Goal: Navigation & Orientation: Find specific page/section

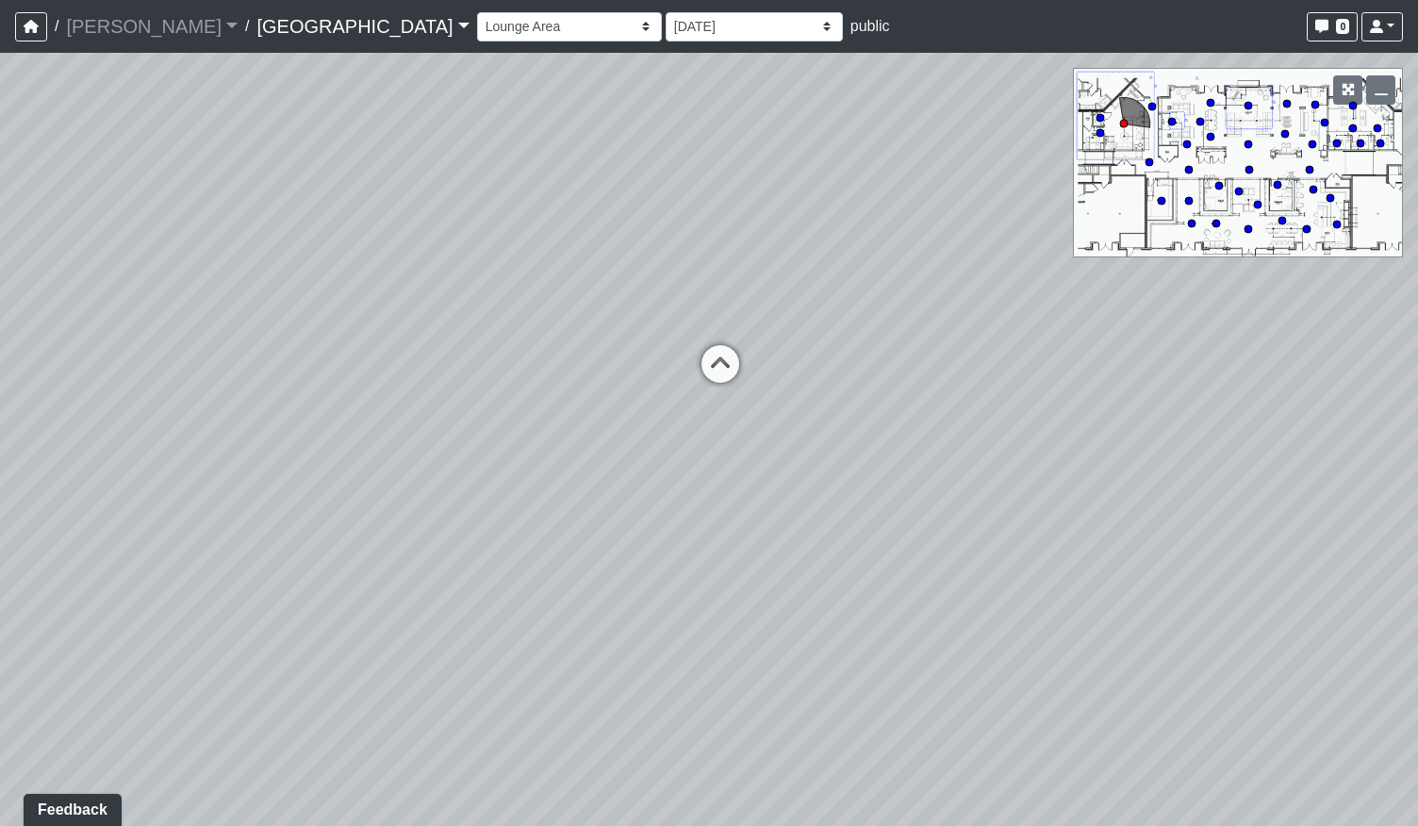
drag, startPoint x: 428, startPoint y: 455, endPoint x: 809, endPoint y: 450, distance: 380.9
click at [851, 457] on div "Loading... Podcast Room Loading... Recording Booth Loading... Clubroom - Live R…" at bounding box center [709, 439] width 1418 height 773
drag, startPoint x: 476, startPoint y: 487, endPoint x: 974, endPoint y: 502, distance: 498.0
click at [952, 502] on div "Loading... Podcast Room Loading... Recording Booth Loading... Clubroom - Live R…" at bounding box center [709, 439] width 1418 height 773
drag, startPoint x: 713, startPoint y: 497, endPoint x: 996, endPoint y: 492, distance: 283.8
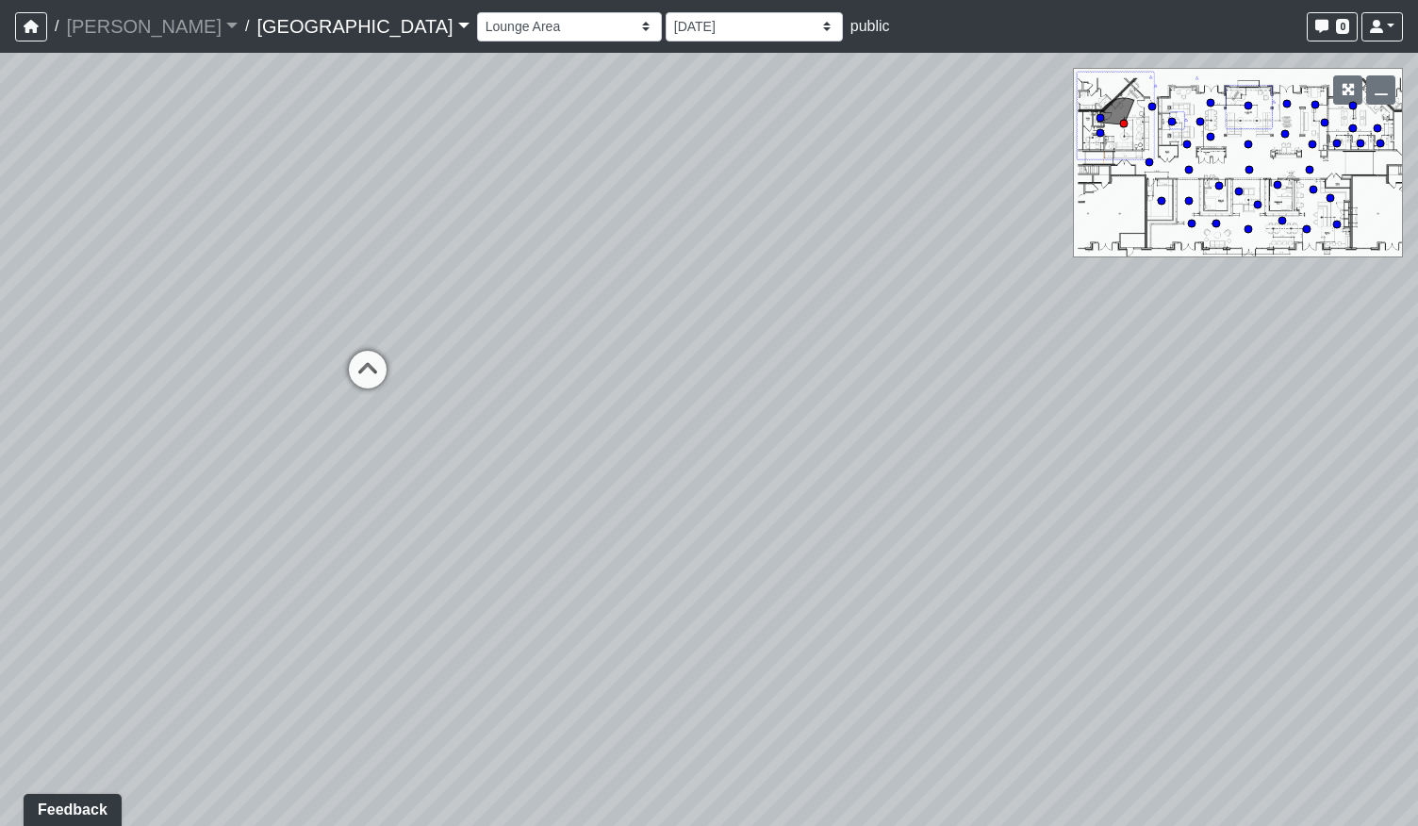
click at [996, 492] on div "Loading... Podcast Room Loading... Recording Booth Loading... Clubroom - Live R…" at bounding box center [709, 439] width 1418 height 773
drag, startPoint x: 549, startPoint y: 497, endPoint x: 922, endPoint y: 486, distance: 373.5
click at [913, 486] on div "Loading... Podcast Room Loading... Recording Booth Loading... Clubroom - Live R…" at bounding box center [709, 439] width 1418 height 773
drag, startPoint x: 890, startPoint y: 476, endPoint x: 967, endPoint y: 476, distance: 77.3
click at [929, 472] on div "Loading... Podcast Room Loading... Recording Booth Loading... Clubroom - Live R…" at bounding box center [709, 439] width 1418 height 773
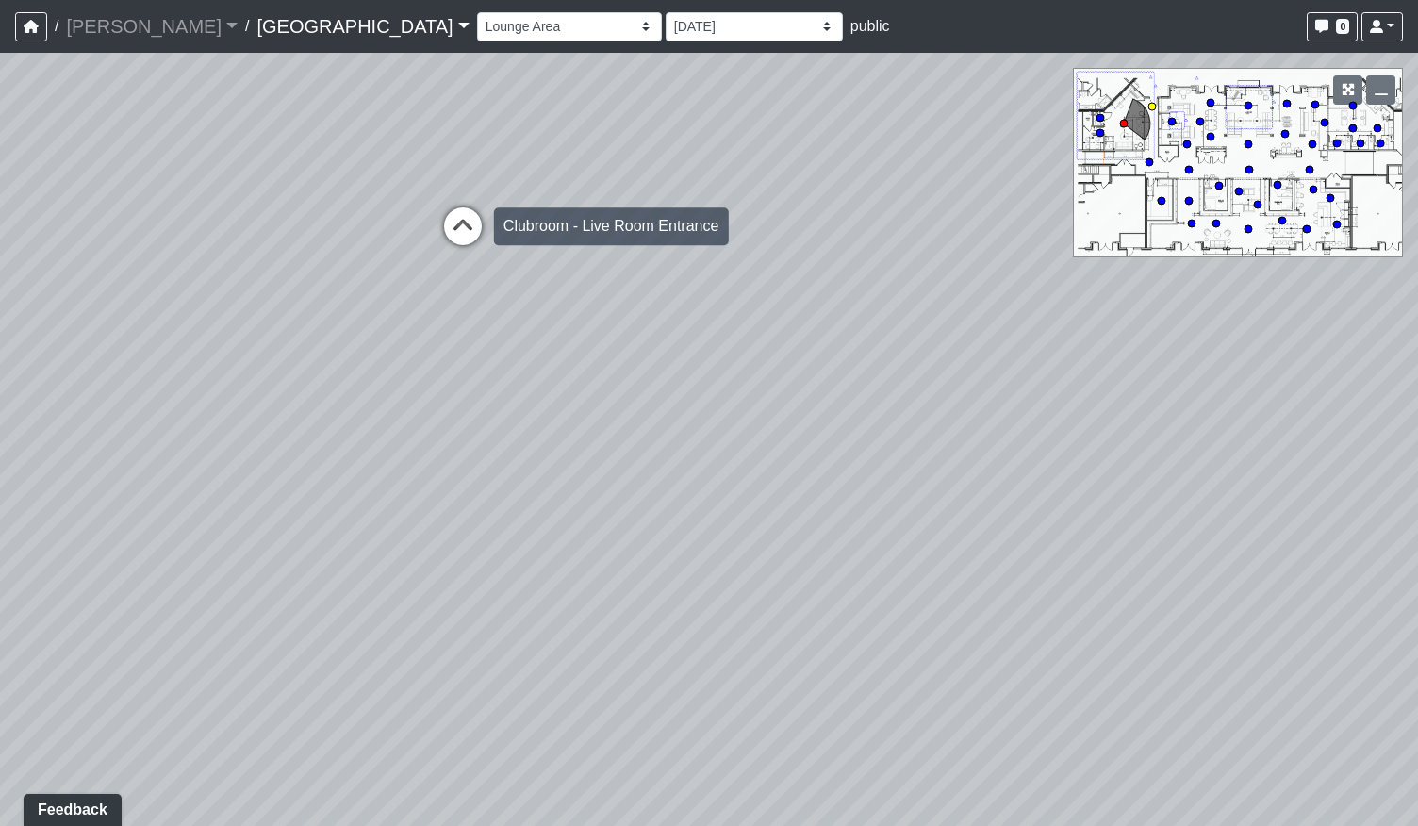
click at [467, 244] on icon at bounding box center [463, 235] width 57 height 57
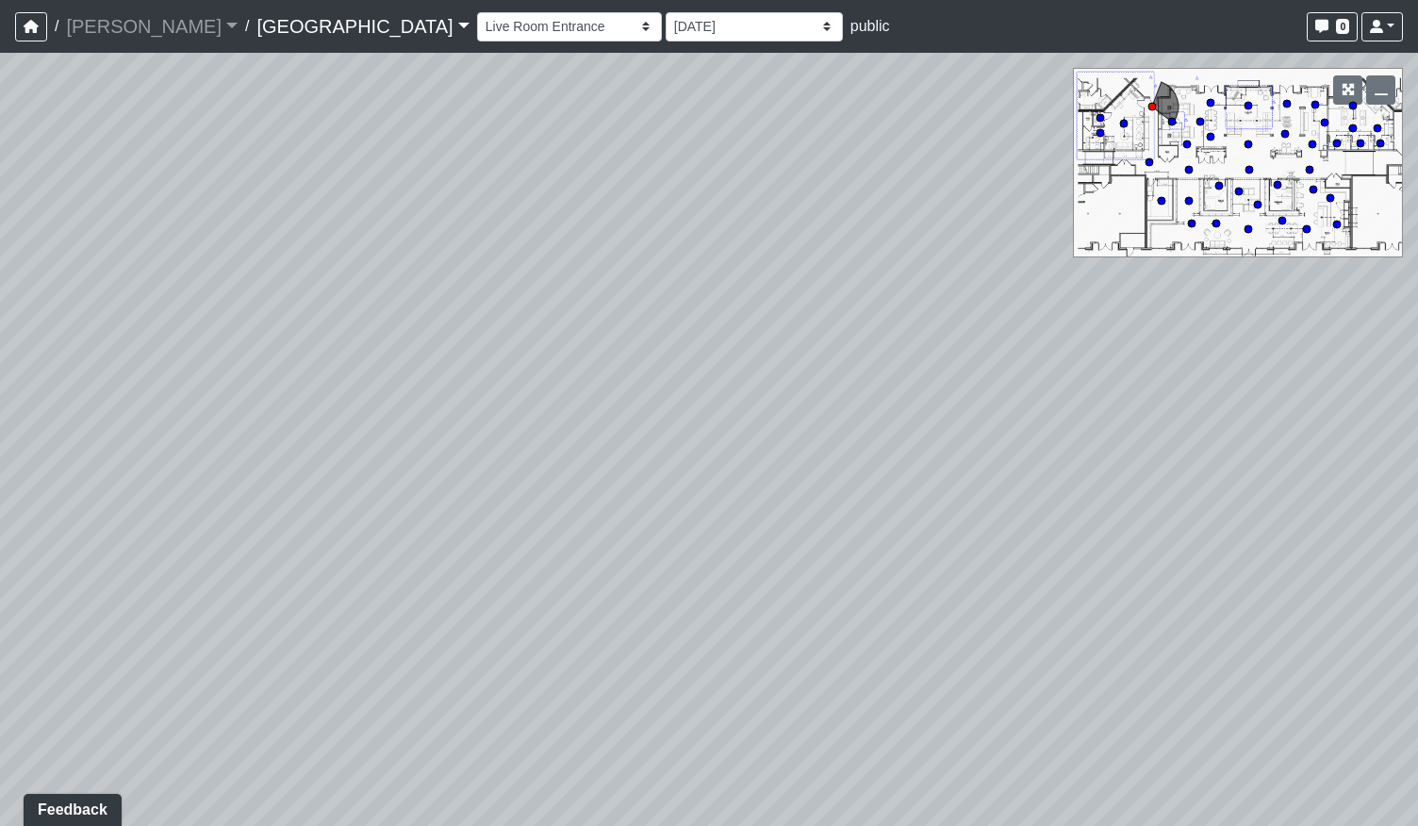
drag, startPoint x: 726, startPoint y: 450, endPoint x: 844, endPoint y: 484, distance: 122.6
click at [844, 484] on div "Loading... Podcast Room Loading... Recording Booth Loading... Clubroom - Live R…" at bounding box center [709, 439] width 1418 height 773
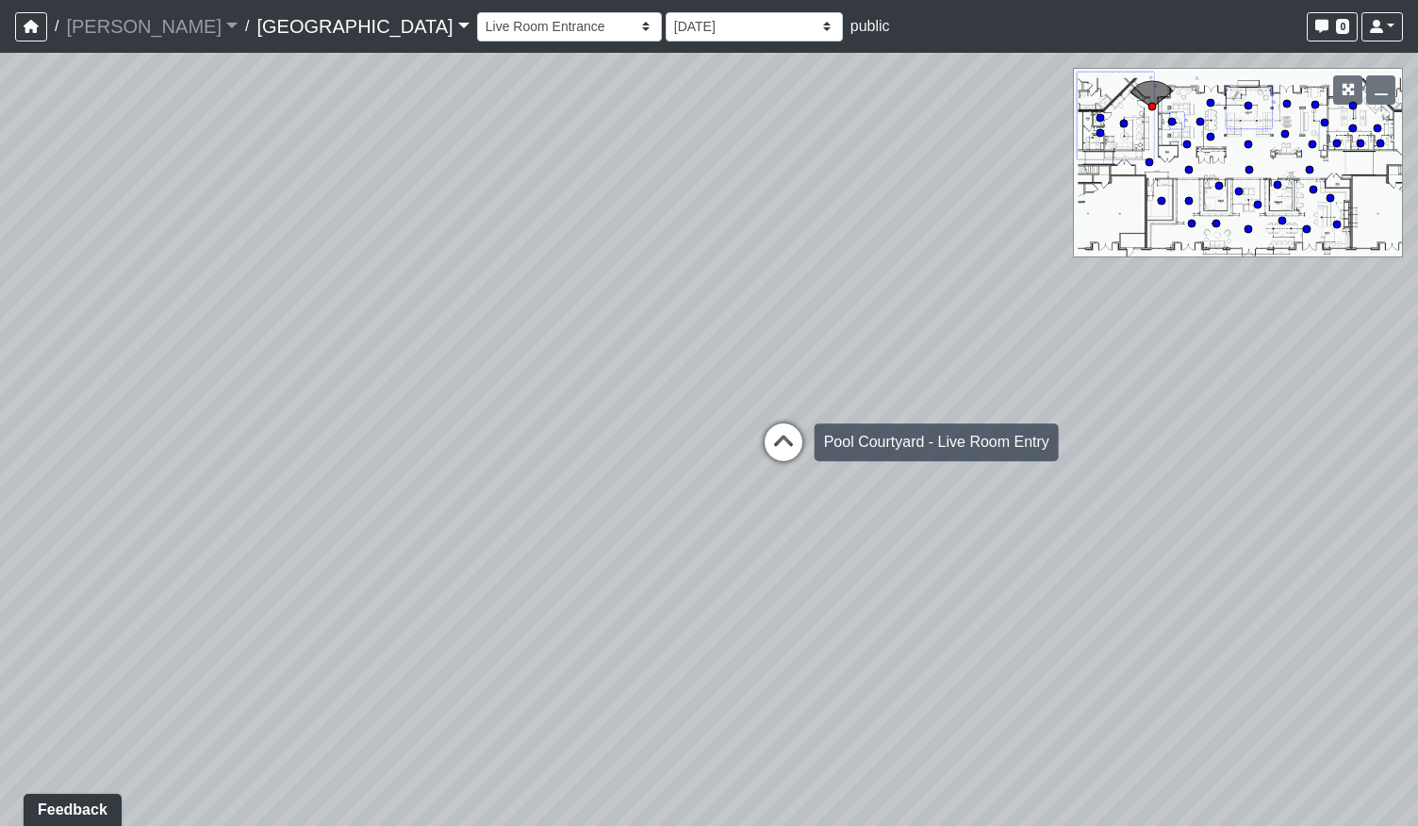
click at [765, 438] on icon at bounding box center [783, 451] width 57 height 57
select select "5nvL7SoXqGeFLXuEDkYNWM"
select select "mzdjipiqQCz6KJ28yXmyFL"
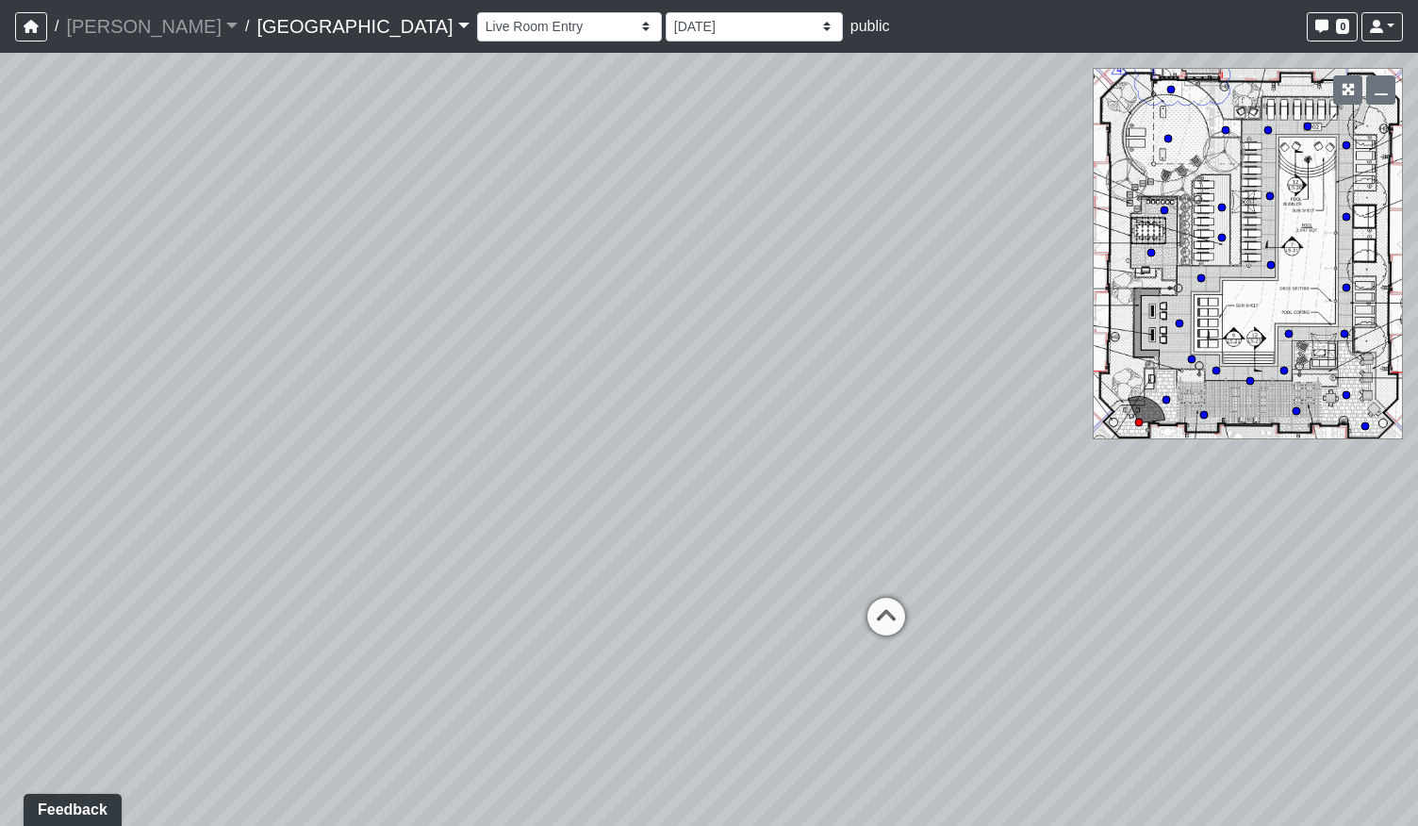
drag, startPoint x: 575, startPoint y: 459, endPoint x: 313, endPoint y: 450, distance: 262.3
click at [363, 459] on div "Loading... Podcast Room Loading... Recording Booth Loading... Clubroom - Live R…" at bounding box center [709, 439] width 1418 height 773
click at [363, 644] on div "Loading... Podcast Room Loading... Recording Booth Loading... Clubroom - Live R…" at bounding box center [709, 439] width 1418 height 773
click at [341, 659] on div "Loading... Grilling Area 1" at bounding box center [314, 667] width 57 height 57
select select "4gLVSiiFjtAtCpXpGU8akr"
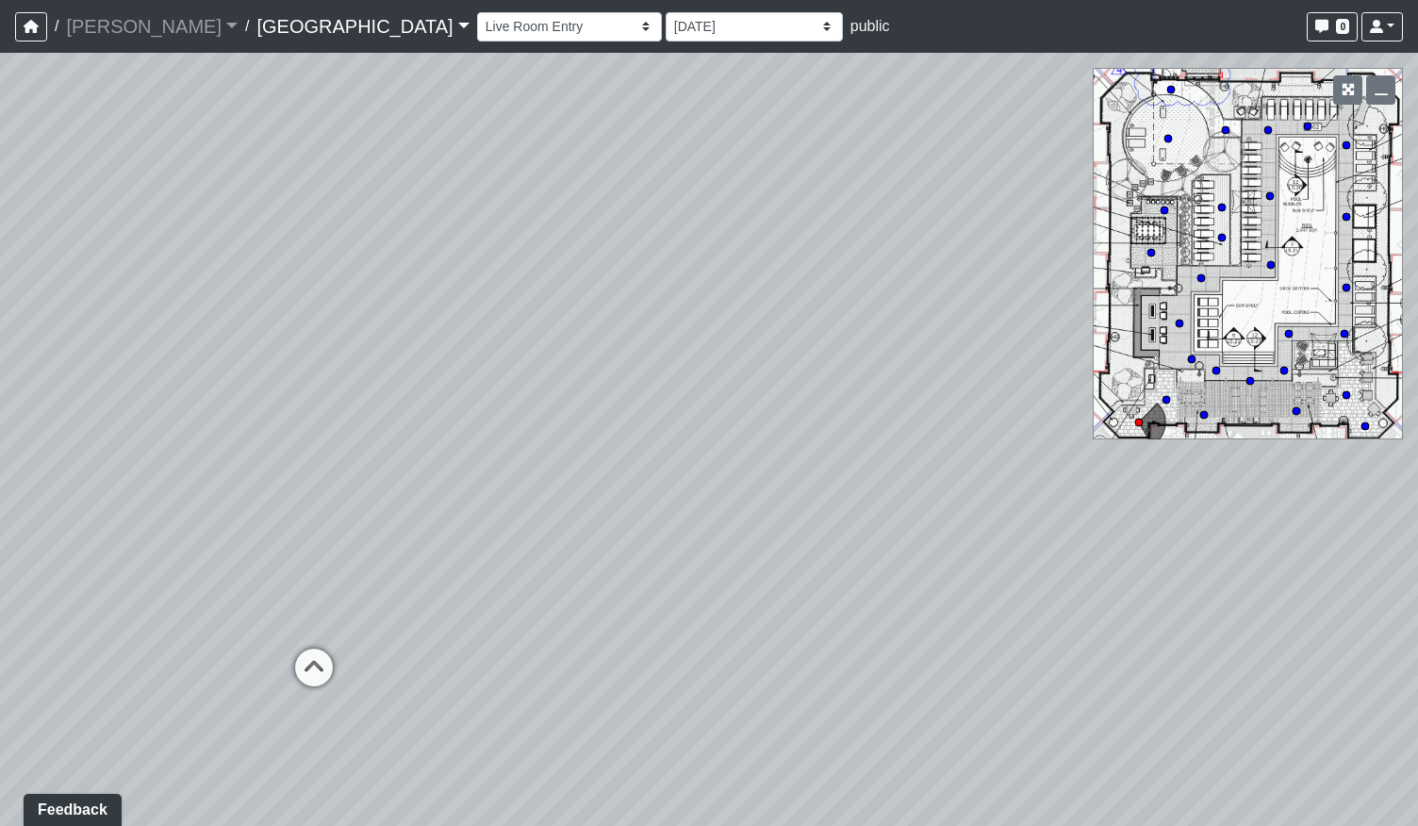
select select "h3ebyGk32eUmSzz99H473o"
drag, startPoint x: 340, startPoint y: 617, endPoint x: 732, endPoint y: 568, distance: 394.3
click at [758, 561] on div "Loading... Podcast Room Loading... Recording Booth Loading... Clubroom - Live R…" at bounding box center [709, 439] width 1418 height 773
drag, startPoint x: 600, startPoint y: 596, endPoint x: 675, endPoint y: 670, distance: 106.0
click at [669, 674] on div "Loading... Podcast Room Loading... Recording Booth Loading... Clubroom - Live R…" at bounding box center [709, 439] width 1418 height 773
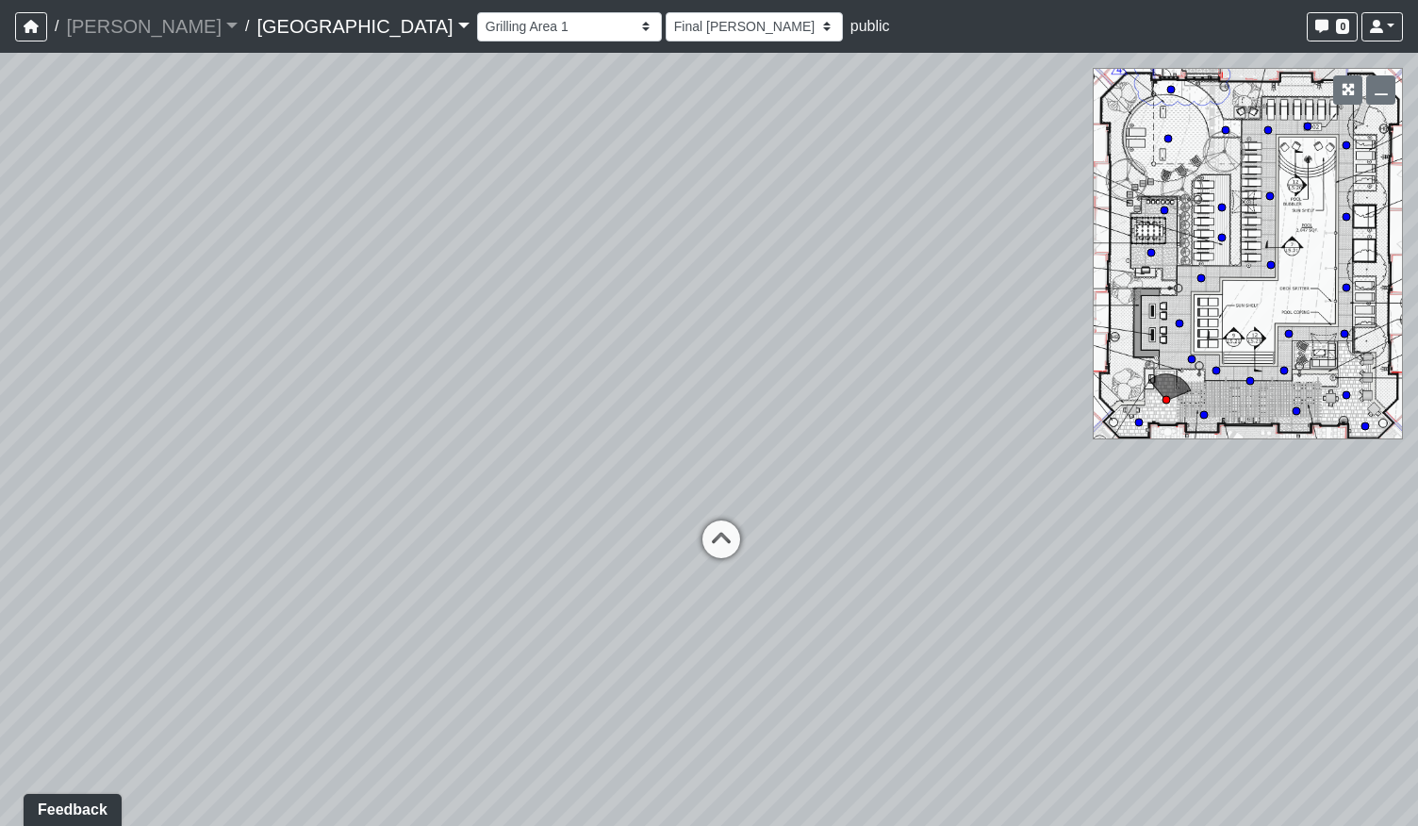
click at [696, 514] on div "Loading... Entrance Pergola 4" at bounding box center [721, 539] width 57 height 57
select select "jZDG7L9E933XaJqVWFJ8Me"
select select "h3ebyGk32eUmSzz99H473o"
click at [723, 540] on div "Loading... Podcast Room Loading... Recording Booth Loading... Clubroom - Live R…" at bounding box center [709, 439] width 1418 height 773
drag, startPoint x: 506, startPoint y: 566, endPoint x: 330, endPoint y: 568, distance: 176.3
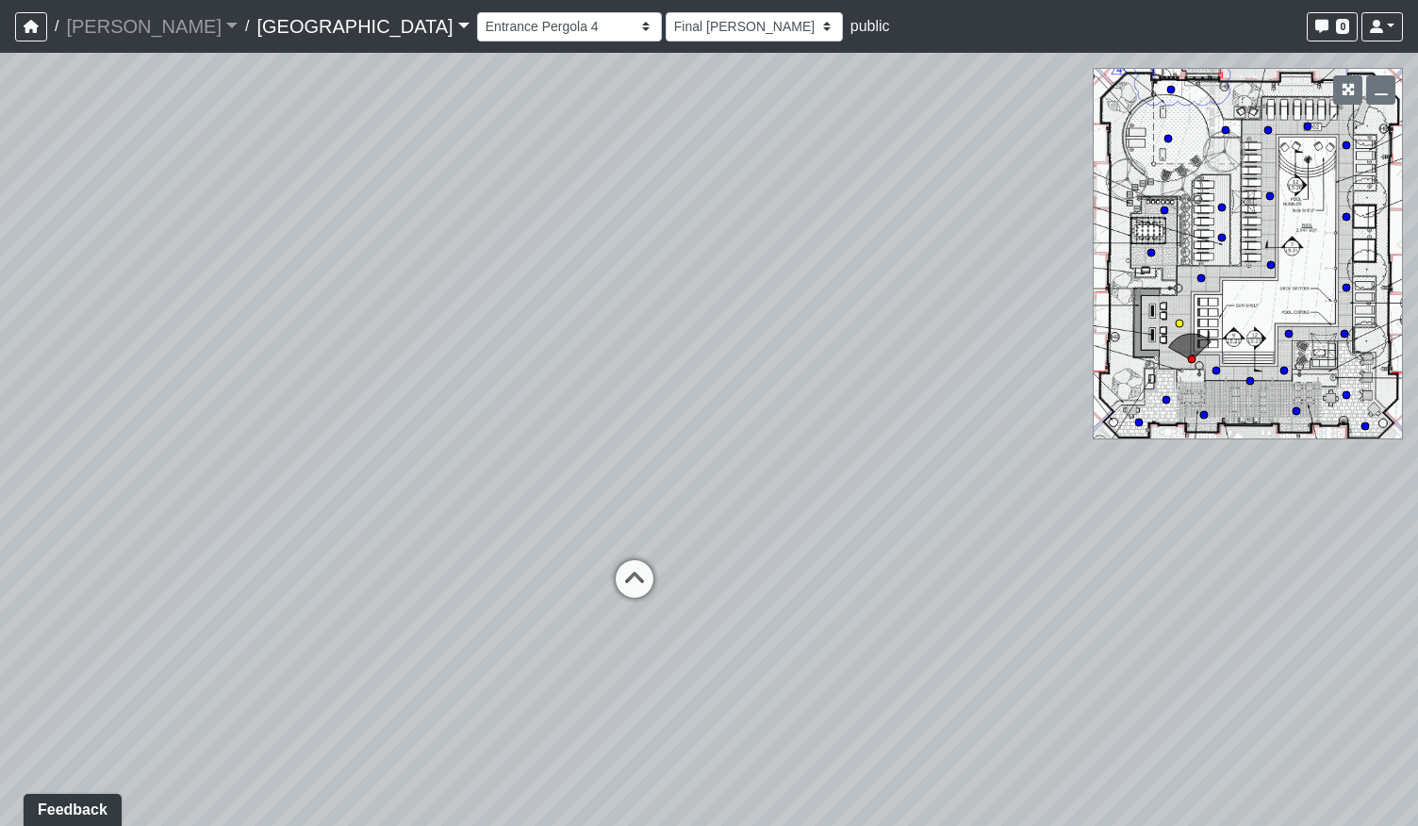
click at [330, 568] on div "Loading... Podcast Room Loading... Recording Booth Loading... Clubroom - Live R…" at bounding box center [709, 439] width 1418 height 773
drag, startPoint x: 804, startPoint y: 516, endPoint x: 107, endPoint y: 571, distance: 698.9
click at [0, 589] on div "Loading... Podcast Room Loading... Recording Booth Loading... Clubroom - Live R…" at bounding box center [709, 439] width 1418 height 773
drag, startPoint x: 610, startPoint y: 457, endPoint x: 626, endPoint y: 389, distance: 69.7
click at [626, 389] on div "Loading... Podcast Room Loading... Recording Booth Loading... Clubroom - Live R…" at bounding box center [709, 439] width 1418 height 773
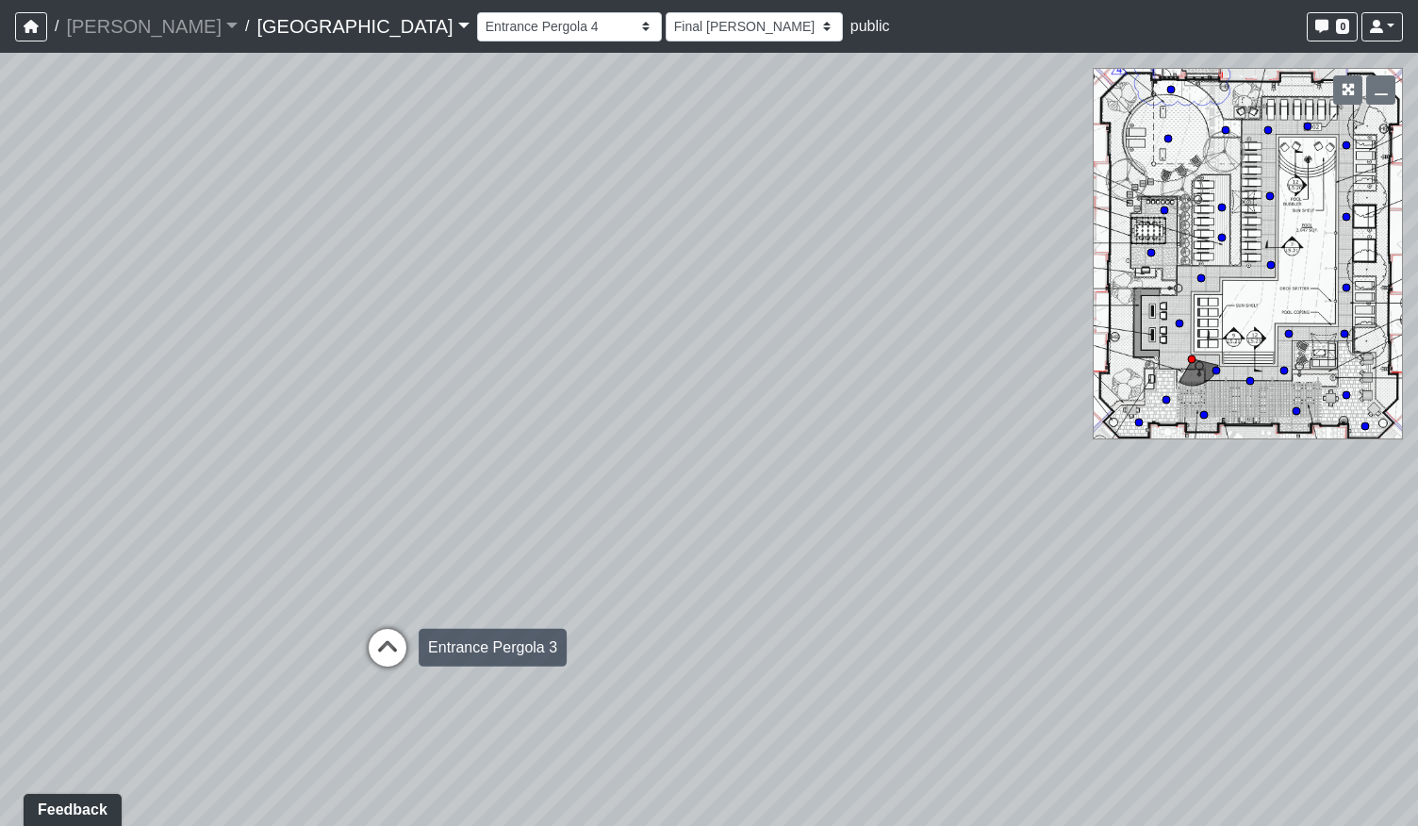
drag, startPoint x: 356, startPoint y: 641, endPoint x: 368, endPoint y: 642, distance: 11.4
click at [356, 642] on div "Loading... Podcast Room Loading... Recording Booth Loading... Clubroom - Live R…" at bounding box center [709, 439] width 1418 height 773
click at [387, 651] on icon at bounding box center [387, 658] width 57 height 57
select select "bpZU8EWxH7iP9wBKE9es9n"
select select "h3ebyGk32eUmSzz99H473o"
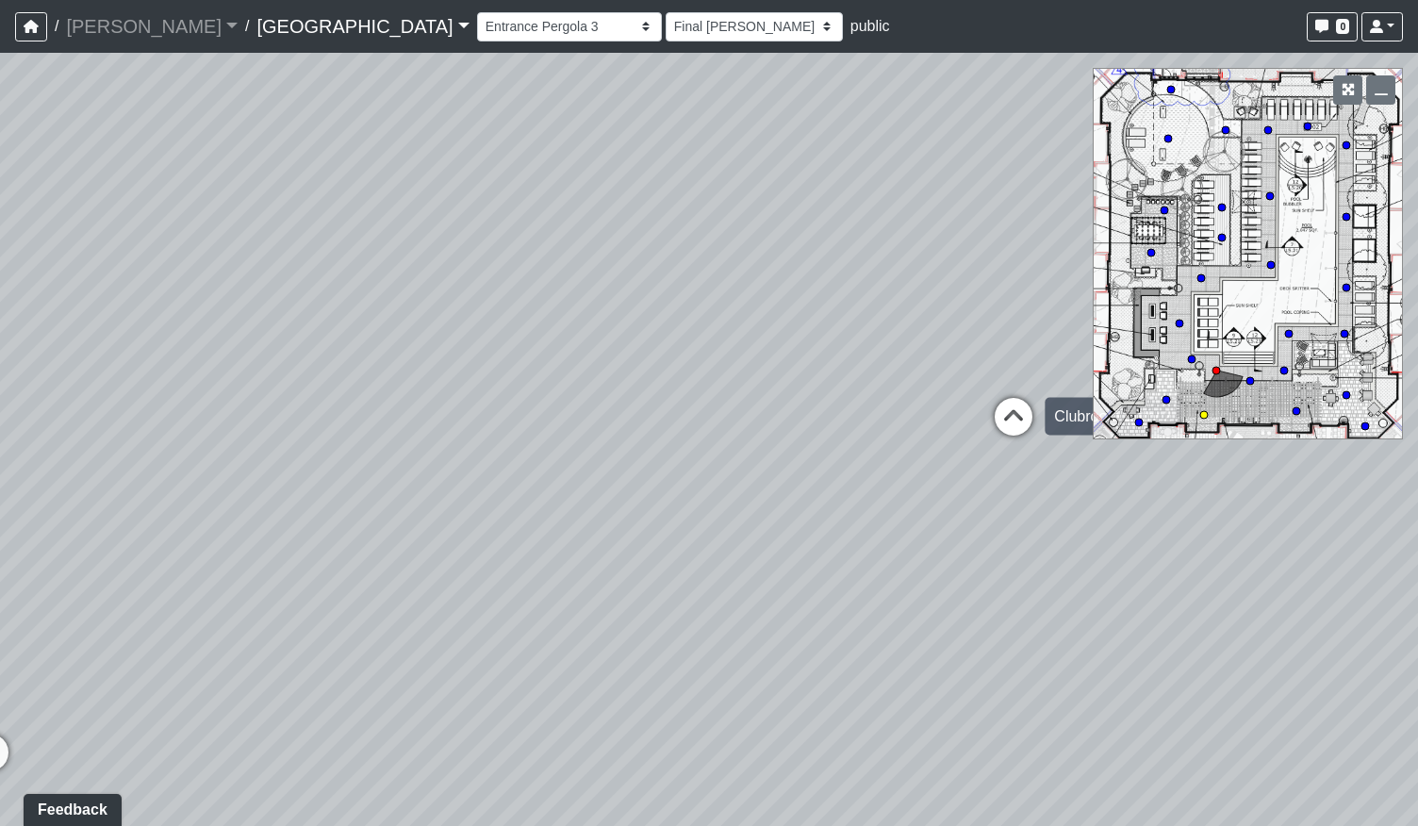
click at [994, 406] on icon at bounding box center [1013, 426] width 57 height 57
select select "mVhNpWoqqtcJLUh4fT9MXm"
select select "h3ebyGk32eUmSzz99H473o"
click at [867, 424] on icon at bounding box center [880, 429] width 57 height 57
select select "udEX2YWNPeTD5resjGsNFx"
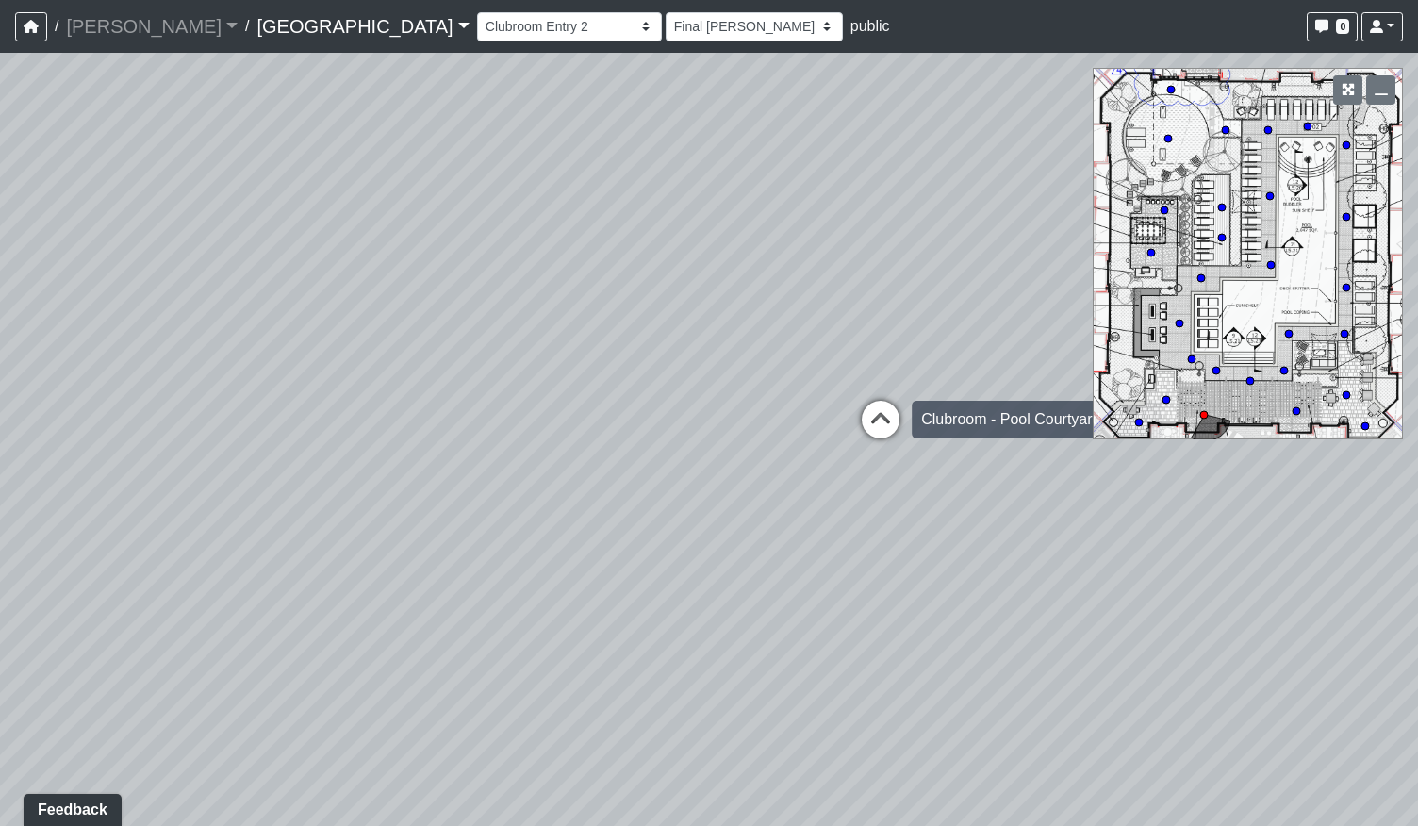
select select "h3ebyGk32eUmSzz99H473o"
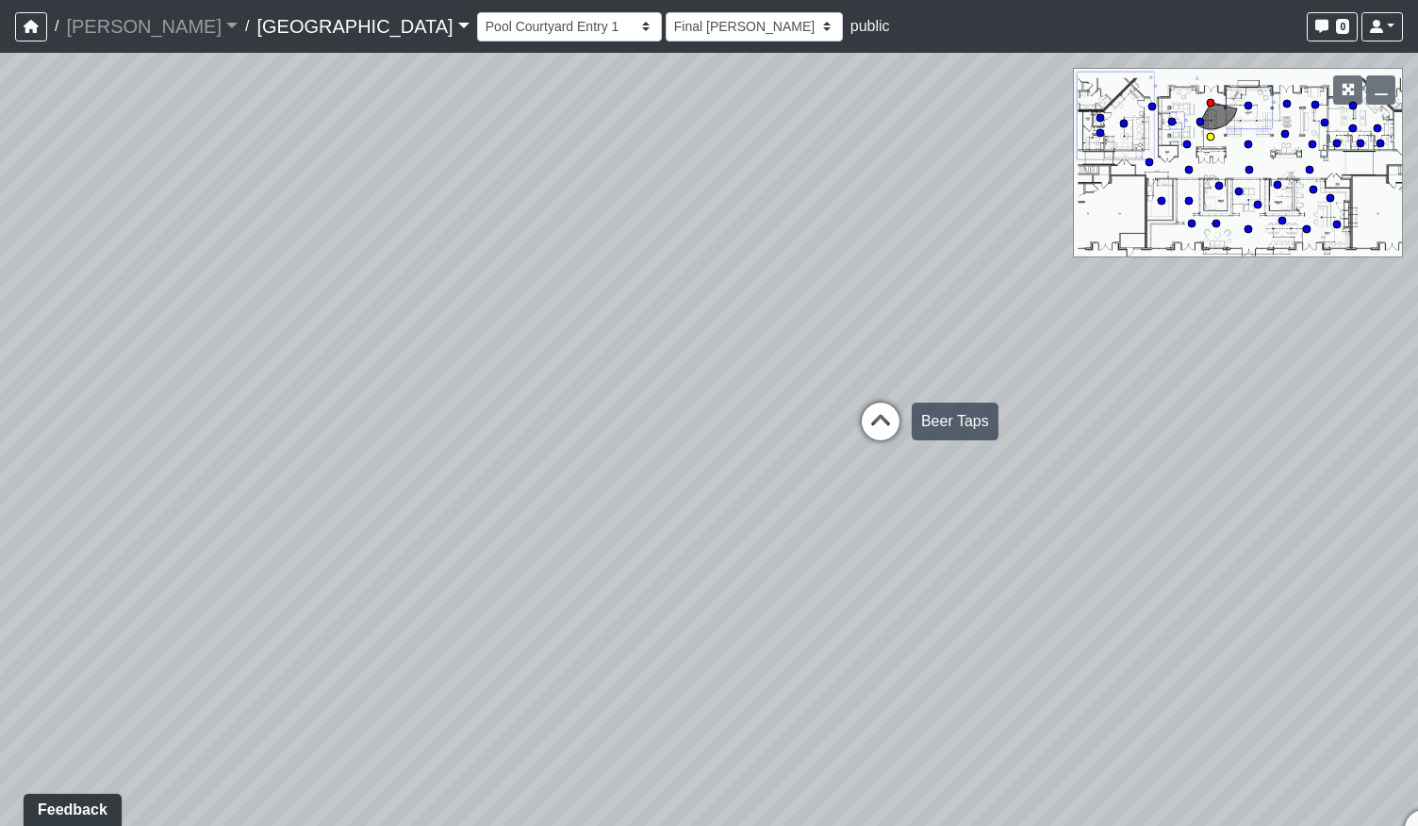
click at [877, 426] on icon at bounding box center [880, 431] width 57 height 57
select select "nvS5Qoo4jEJcuhprzpoMAu"
select select "h3ebyGk32eUmSzz99H473o"
drag, startPoint x: 624, startPoint y: 545, endPoint x: 639, endPoint y: 545, distance: 15.1
click at [631, 545] on div "Loading... Podcast Room Loading... Recording Booth Loading... Clubroom - Live R…" at bounding box center [709, 439] width 1418 height 773
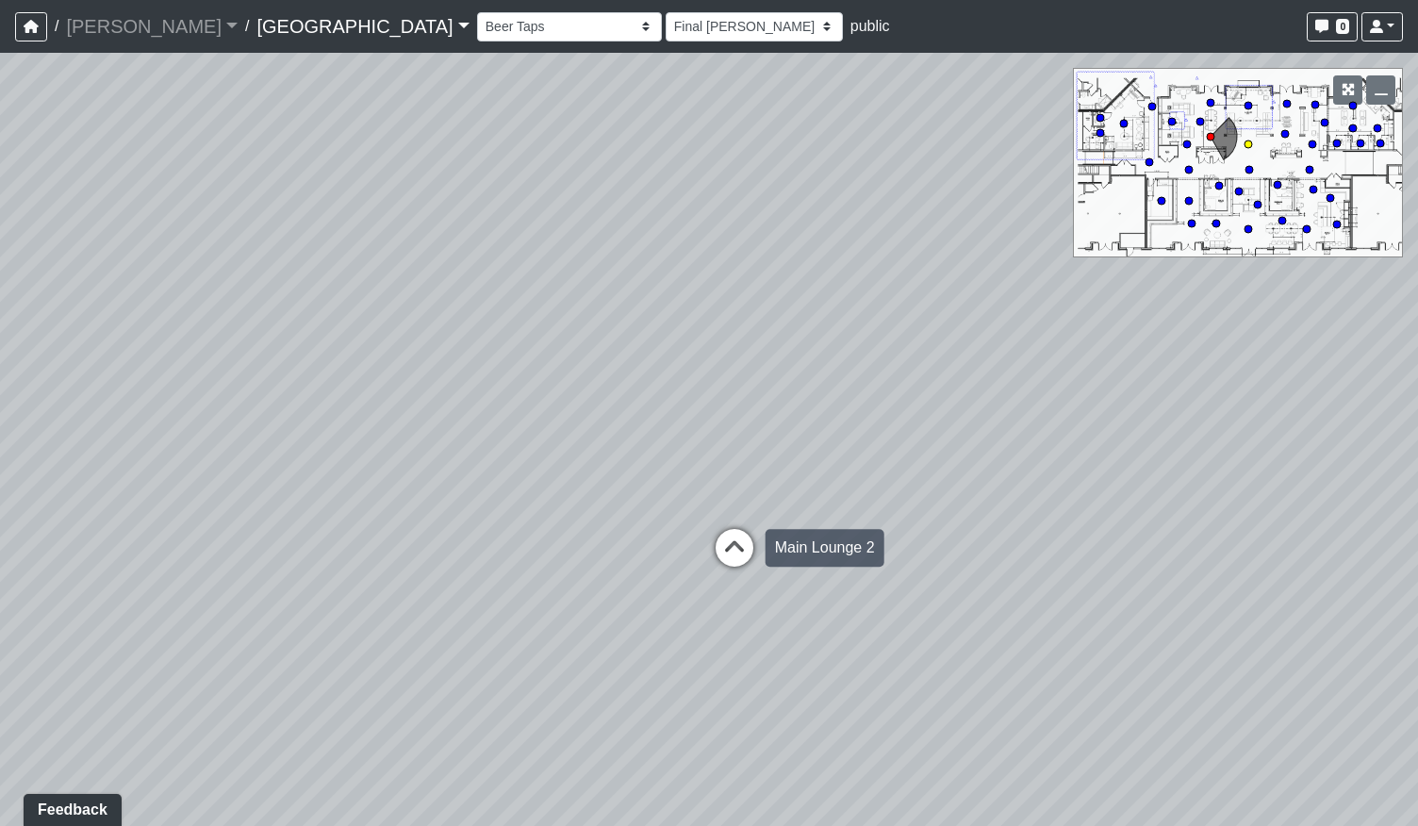
click at [741, 550] on icon at bounding box center [734, 557] width 57 height 57
select select "8wm9MnJtpJPgxGZkoe9s2K"
select select "h3ebyGk32eUmSzz99H473o"
drag, startPoint x: 490, startPoint y: 584, endPoint x: 760, endPoint y: 589, distance: 269.7
click at [723, 591] on div "Loading... Podcast Room Loading... Recording Booth Loading... Clubroom - Live R…" at bounding box center [709, 439] width 1418 height 773
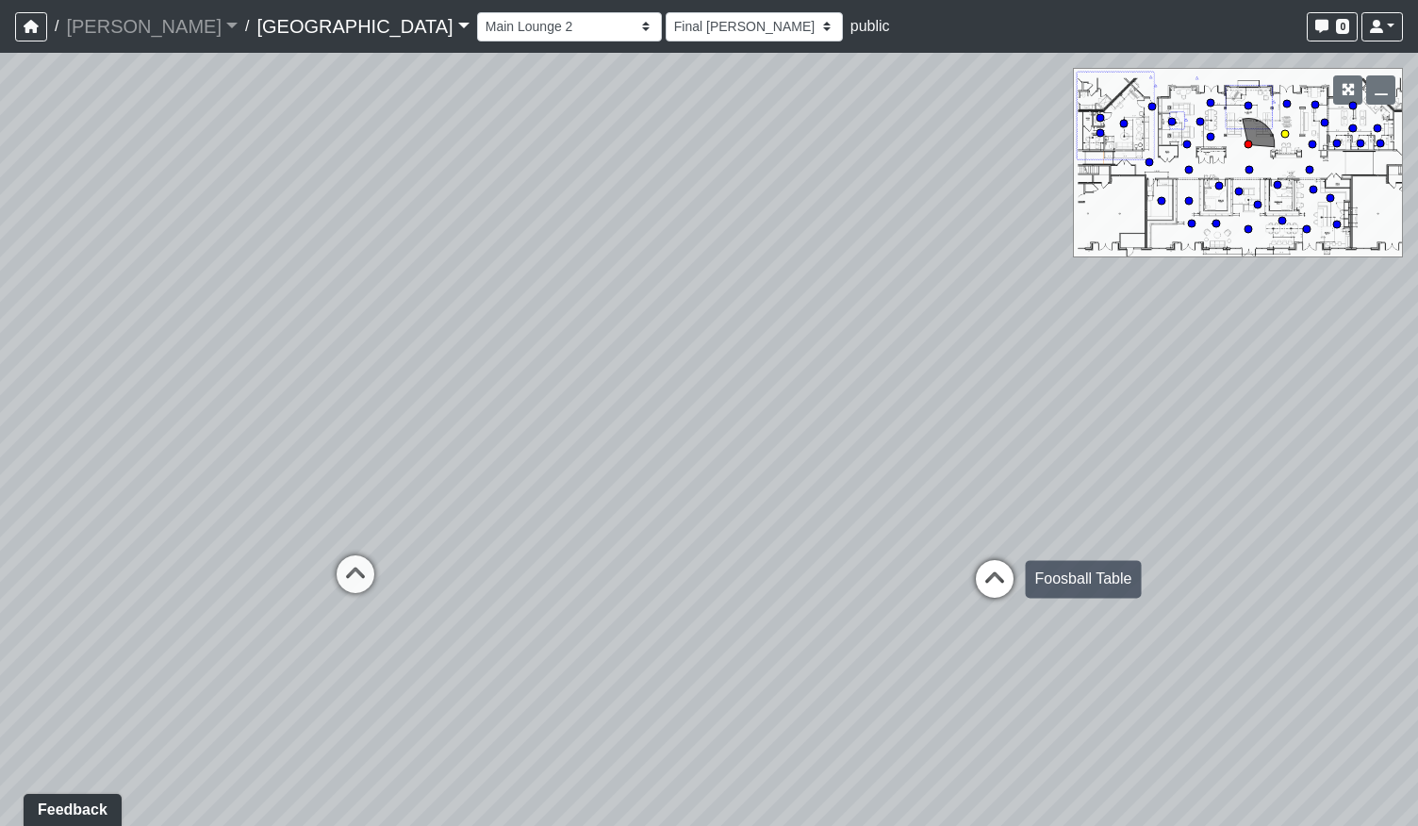
click at [990, 583] on icon at bounding box center [994, 588] width 57 height 57
select select "5YdP8s9J1uMCwQbH227TJn"
select select "h3ebyGk32eUmSzz99H473o"
drag, startPoint x: 422, startPoint y: 571, endPoint x: 835, endPoint y: 586, distance: 413.2
click at [784, 584] on div "Loading... Podcast Room Loading... Recording Booth Loading... Clubroom - Live R…" at bounding box center [709, 439] width 1418 height 773
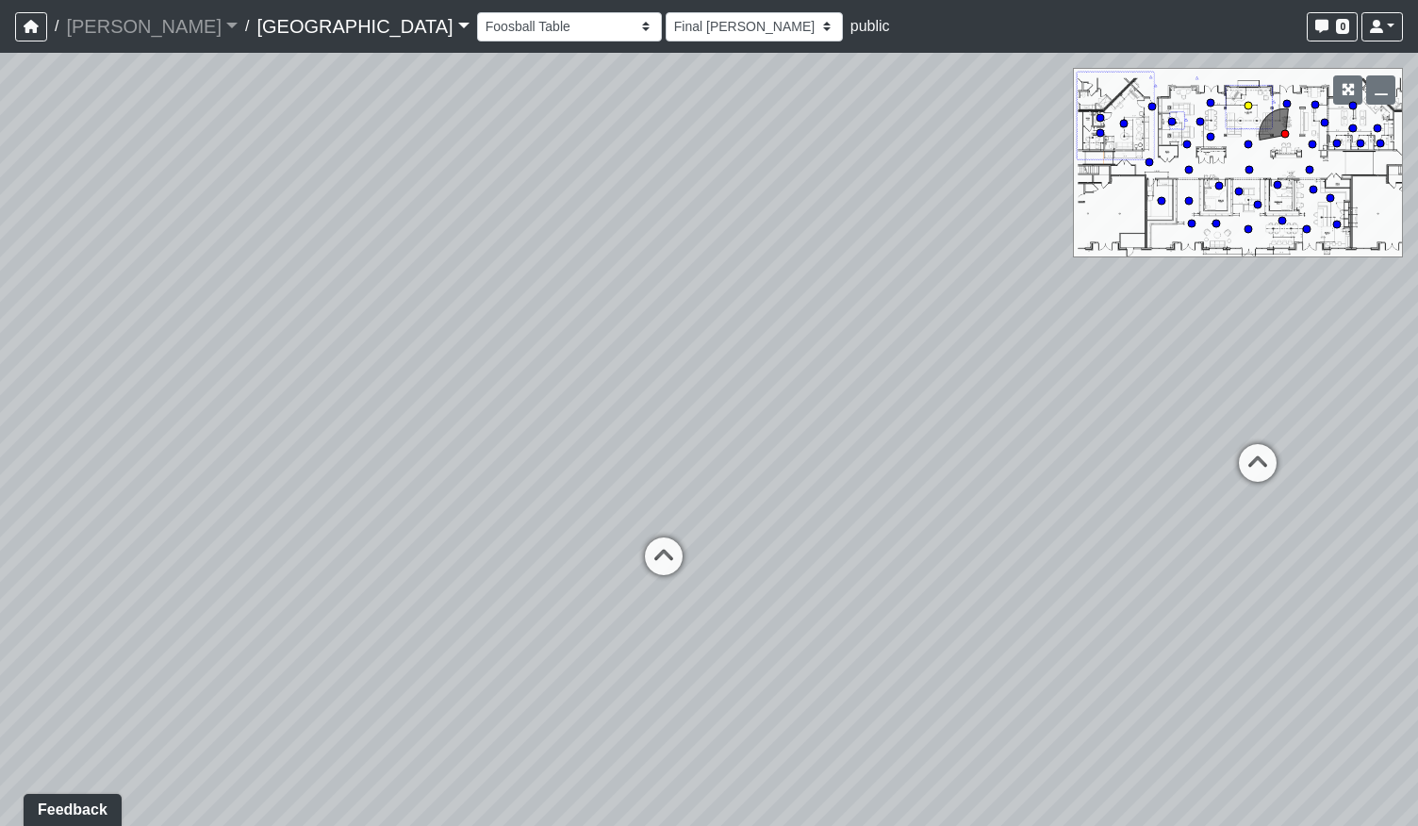
click at [663, 552] on icon at bounding box center [663, 565] width 57 height 57
select select "gontoaMErPAtzSBVXh4ptW"
select select "h3ebyGk32eUmSzz99H473o"
drag, startPoint x: 483, startPoint y: 564, endPoint x: 1153, endPoint y: 545, distance: 670.6
click at [1151, 541] on div "Loading... Podcast Room Loading... Recording Booth Loading... Clubroom - Live R…" at bounding box center [709, 439] width 1418 height 773
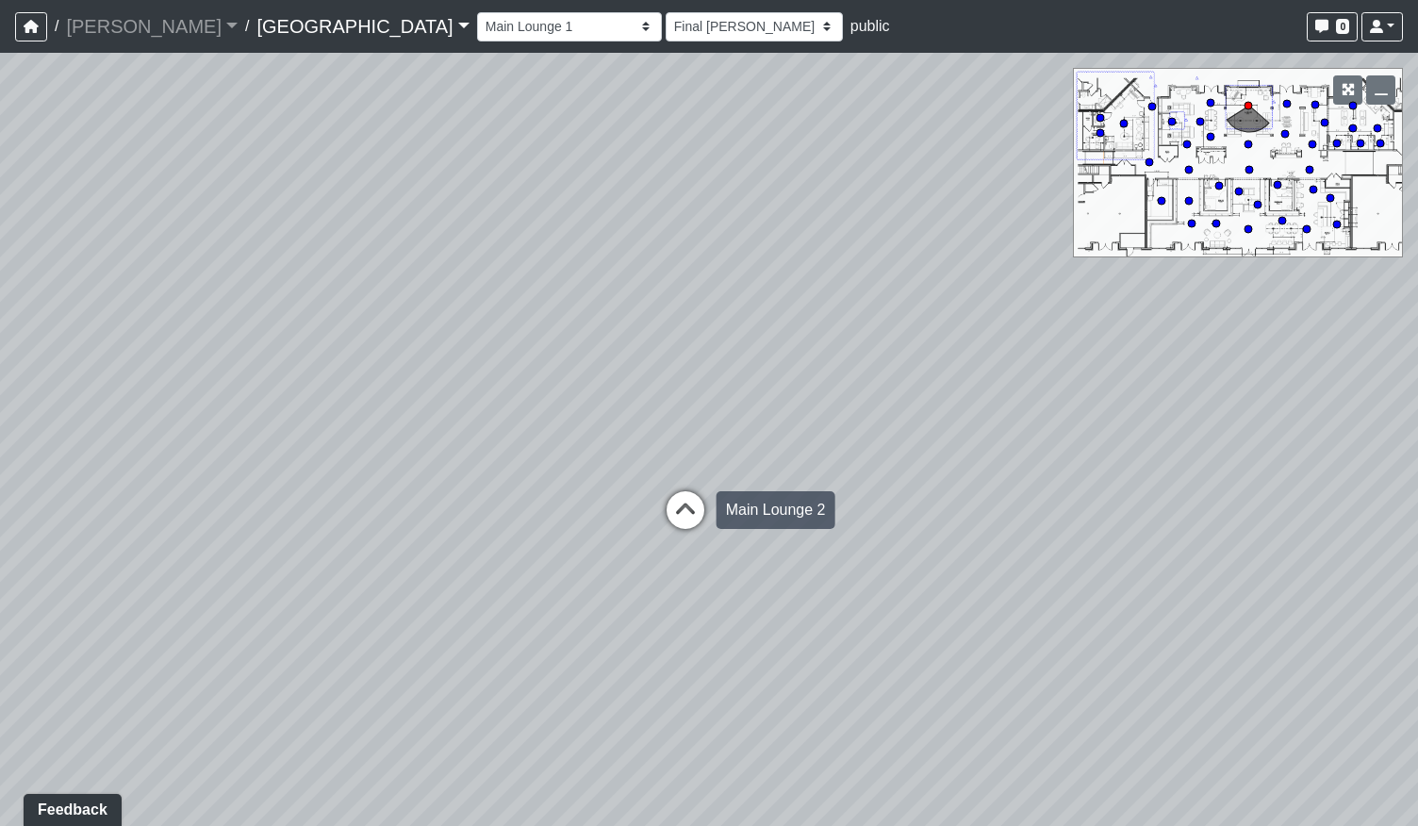
click at [705, 506] on icon at bounding box center [685, 519] width 57 height 57
select select "8wm9MnJtpJPgxGZkoe9s2K"
select select "h3ebyGk32eUmSzz99H473o"
click at [681, 510] on div "Loading... Podcast Room Loading... Recording Booth Loading... Clubroom - Live R…" at bounding box center [709, 439] width 1418 height 773
click at [683, 523] on div "Loading... Podcast Room Loading... Recording Booth Loading... Clubroom - Live R…" at bounding box center [709, 439] width 1418 height 773
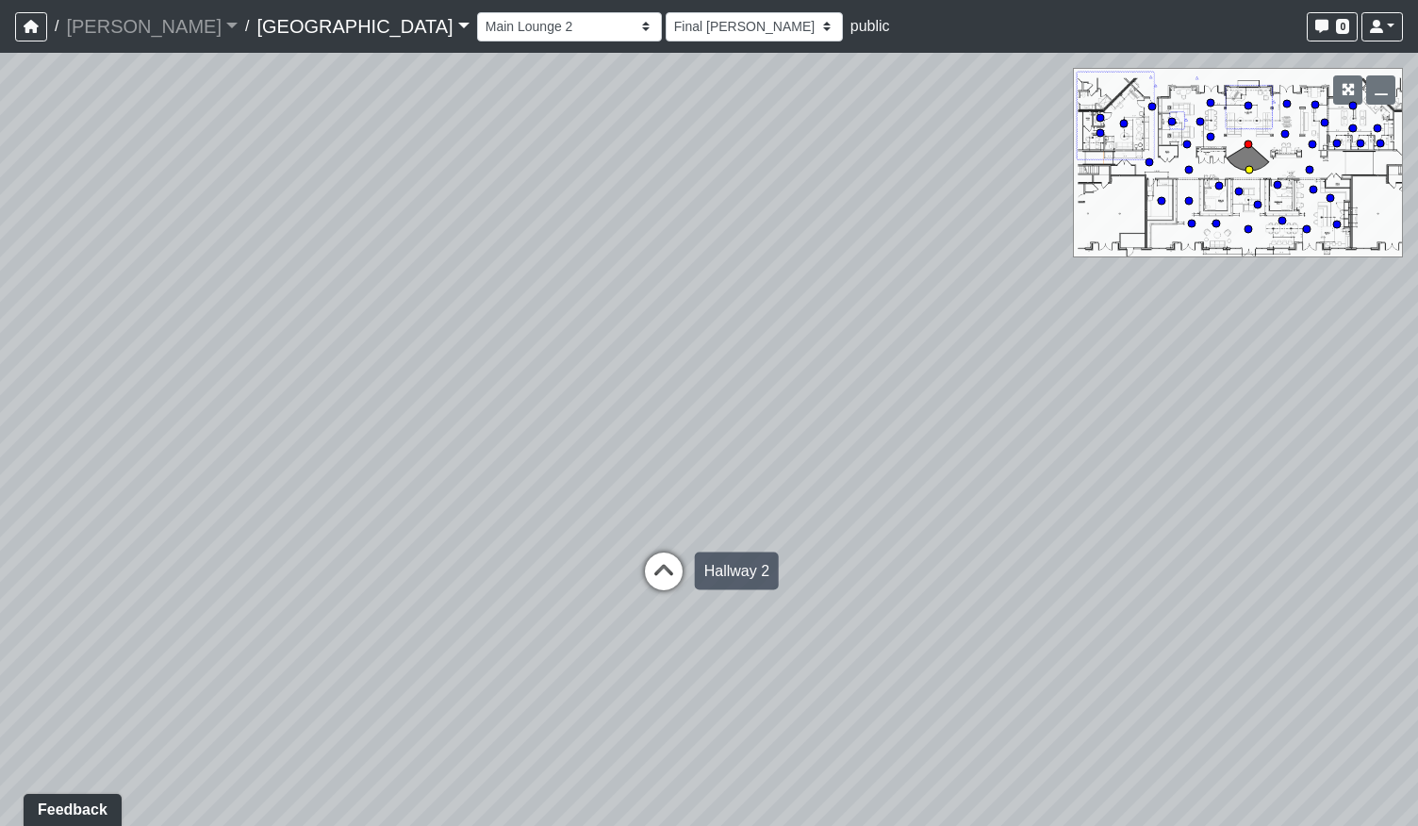
click at [671, 562] on icon at bounding box center [663, 580] width 57 height 57
select select "bPB7wimamwCZGiPmsQdFAb"
select select "h3ebyGk32eUmSzz99H473o"
click at [552, 506] on icon at bounding box center [542, 530] width 57 height 57
select select "pwytxSWgYHVvzQRFmDsR4a"
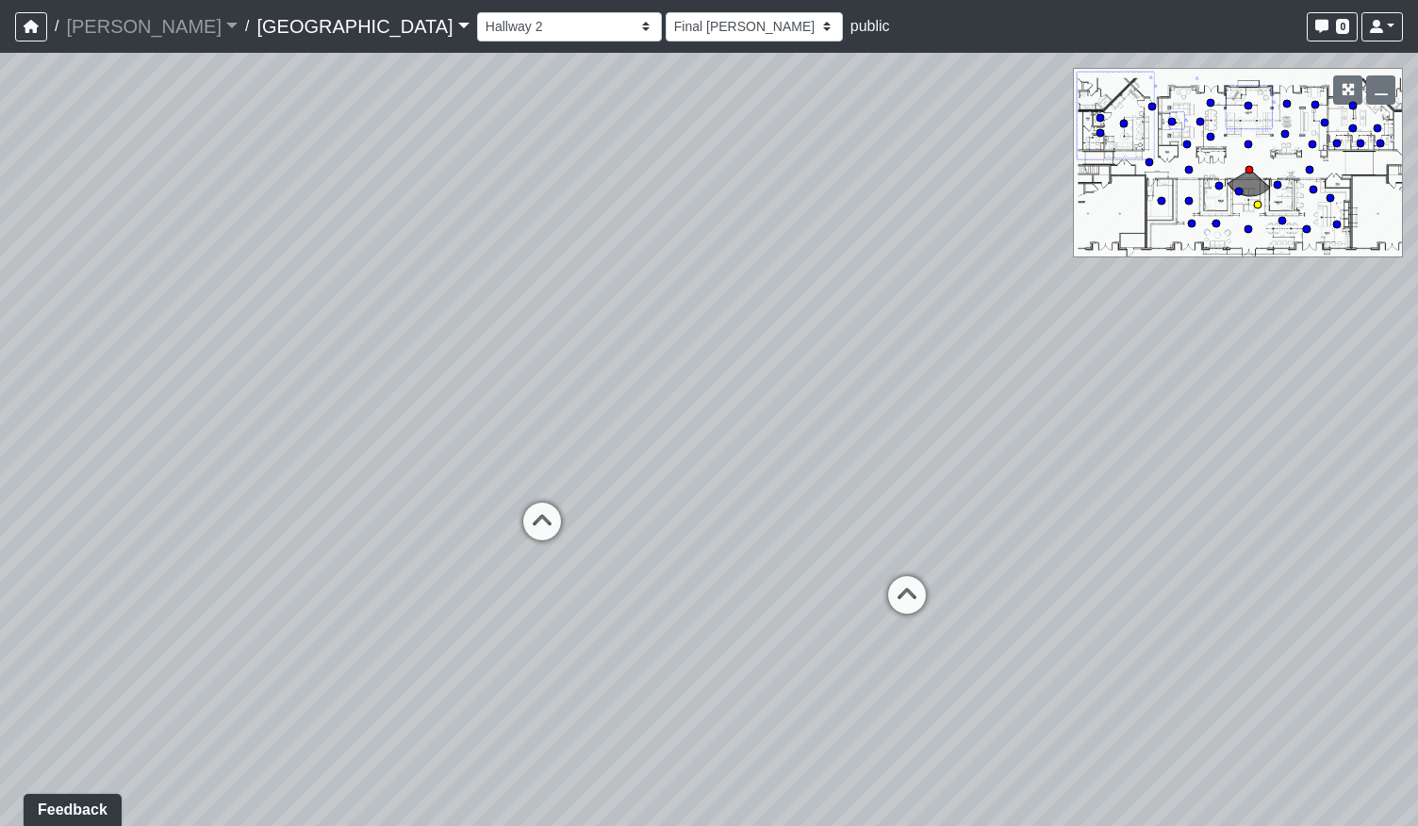
select select "h3ebyGk32eUmSzz99H473o"
click at [845, 574] on icon at bounding box center [832, 578] width 57 height 57
select select "rippxyhkynD5Hm89PJ8RuH"
select select "h3ebyGk32eUmSzz99H473o"
drag, startPoint x: 469, startPoint y: 631, endPoint x: 716, endPoint y: 625, distance: 247.1
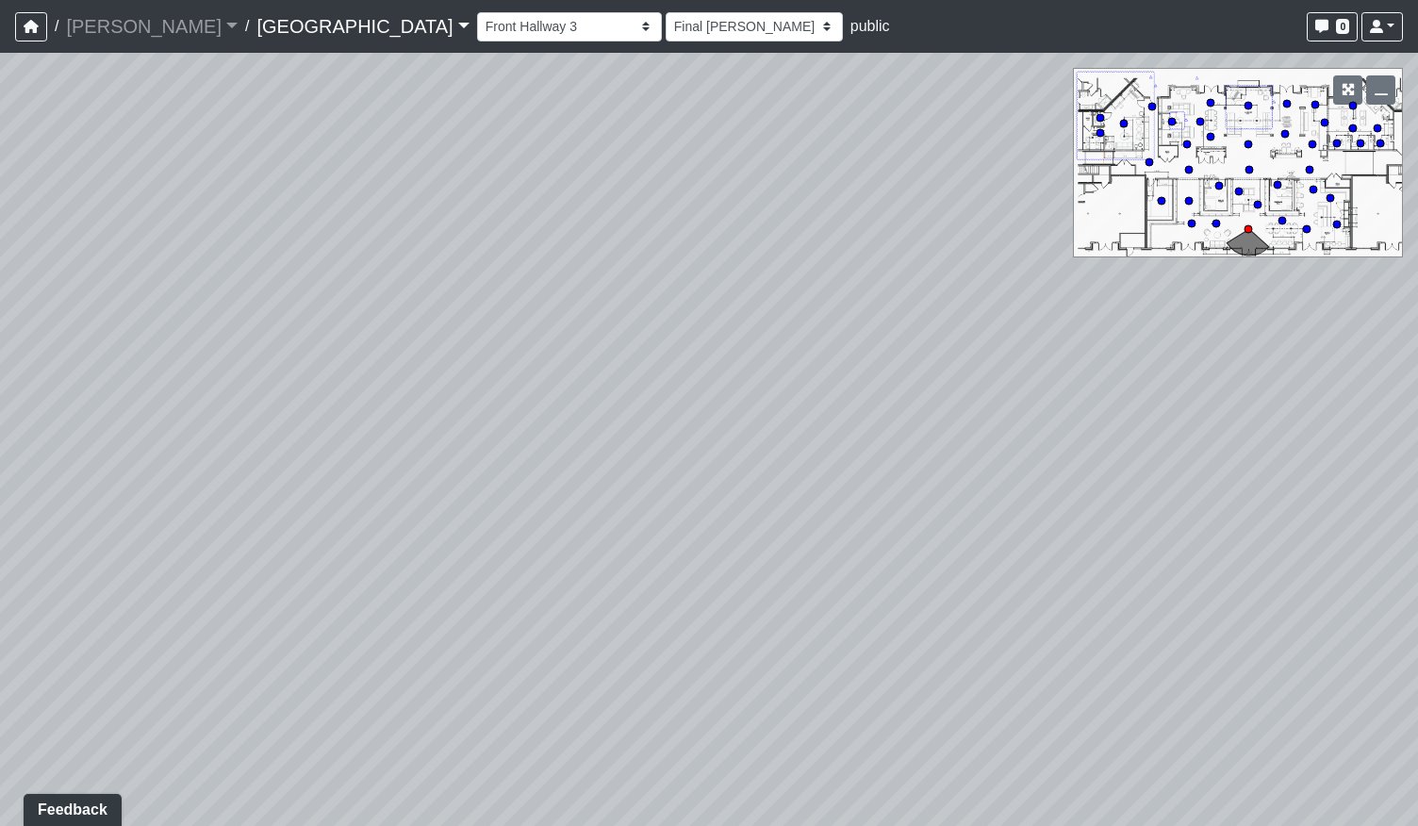
click at [716, 625] on div "Loading... Podcast Room Loading... Recording Booth Loading... Clubroom - Live R…" at bounding box center [709, 439] width 1418 height 773
drag, startPoint x: 634, startPoint y: 512, endPoint x: 757, endPoint y: 589, distance: 145.7
click at [797, 584] on div "Loading... Podcast Room Loading... Recording Booth Loading... Clubroom - Live R…" at bounding box center [709, 439] width 1418 height 773
drag, startPoint x: 1145, startPoint y: 644, endPoint x: 651, endPoint y: 597, distance: 496.2
click at [684, 600] on div "Loading... Podcast Room Loading... Recording Booth Loading... Clubroom - Live R…" at bounding box center [709, 439] width 1418 height 773
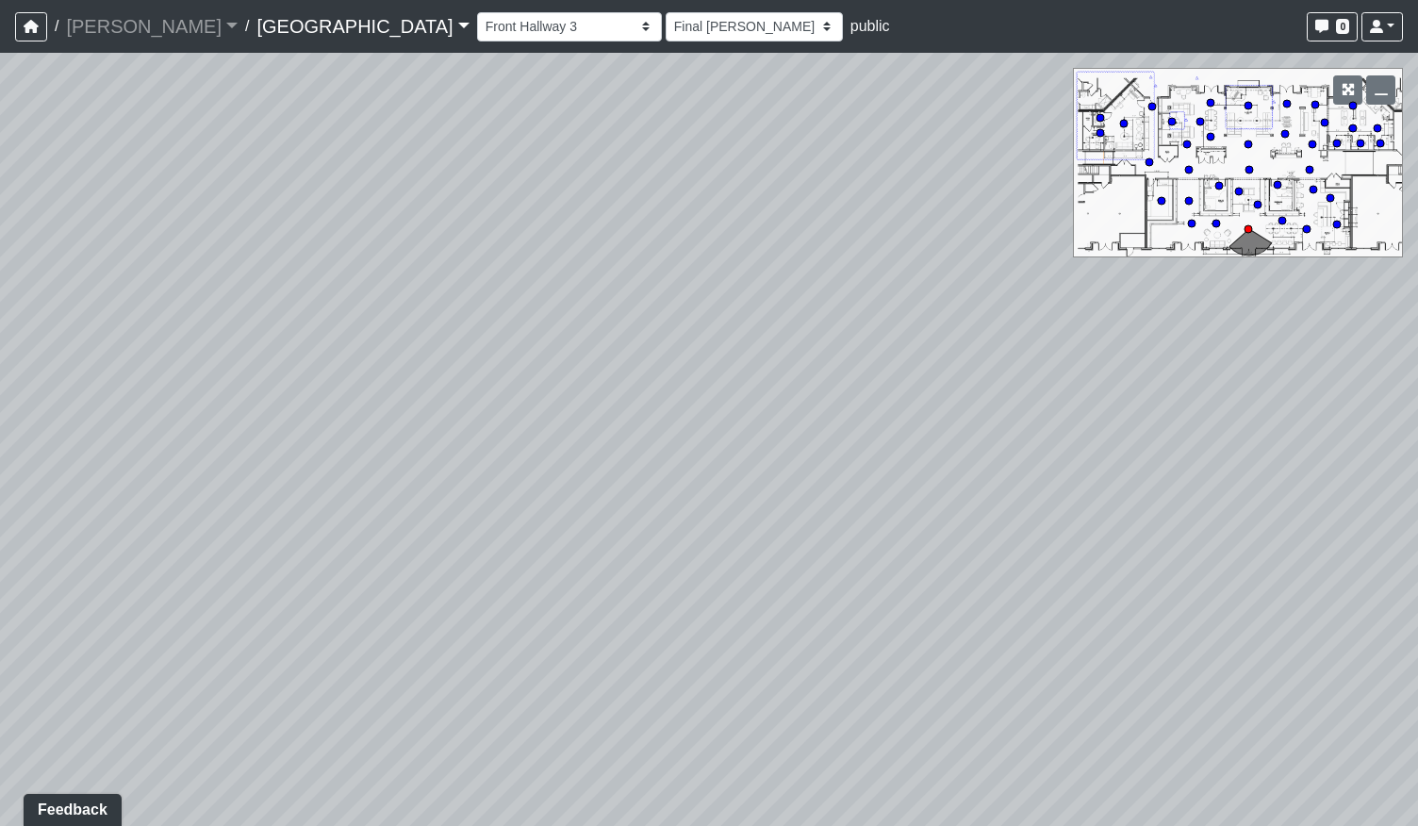
drag, startPoint x: 1206, startPoint y: 587, endPoint x: 434, endPoint y: 591, distance: 772.1
click at [613, 592] on div "Loading... Podcast Room Loading... Recording Booth Loading... Clubroom - Live R…" at bounding box center [709, 439] width 1418 height 773
drag, startPoint x: 903, startPoint y: 549, endPoint x: 534, endPoint y: 565, distance: 369.9
click at [532, 570] on div "Loading... Podcast Room Loading... Recording Booth Loading... Clubroom - Live R…" at bounding box center [709, 439] width 1418 height 773
